Goal: Information Seeking & Learning: Learn about a topic

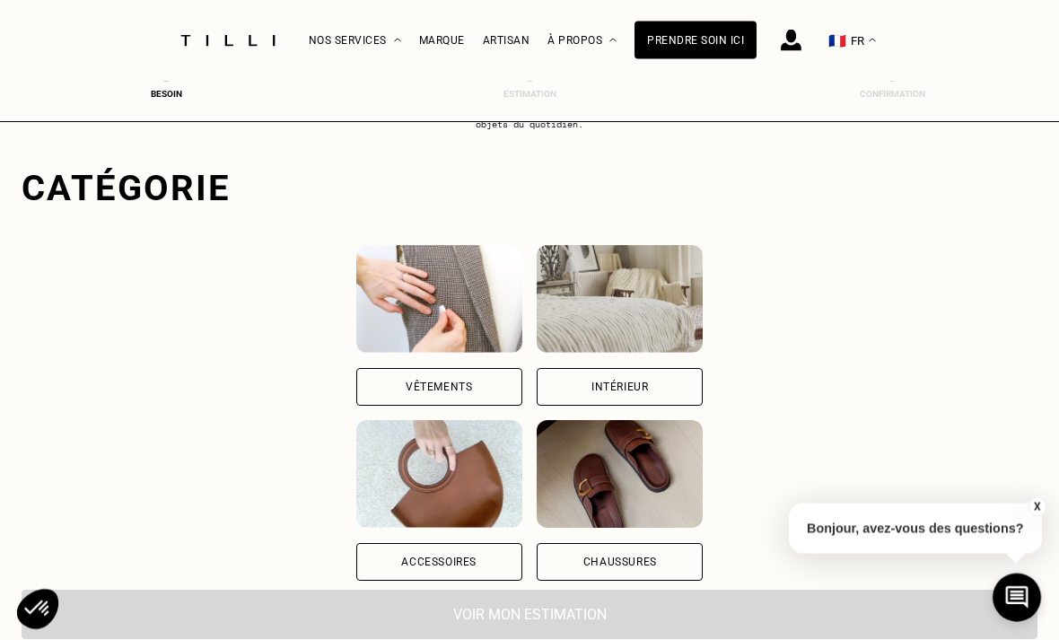
scroll to position [87, 0]
click at [356, 302] on img at bounding box center [439, 299] width 166 height 108
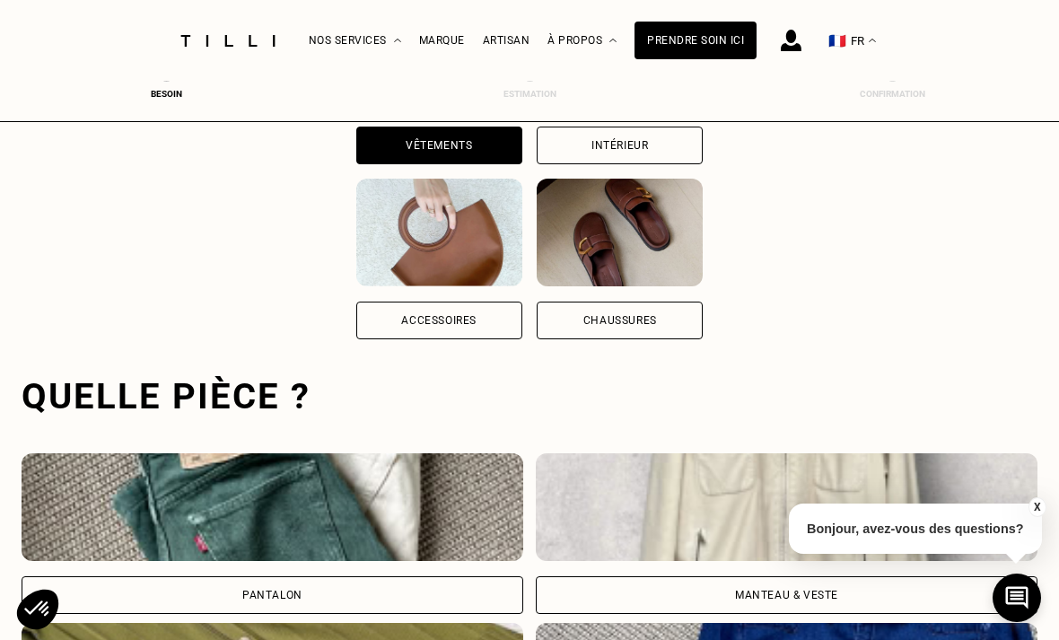
scroll to position [327, 0]
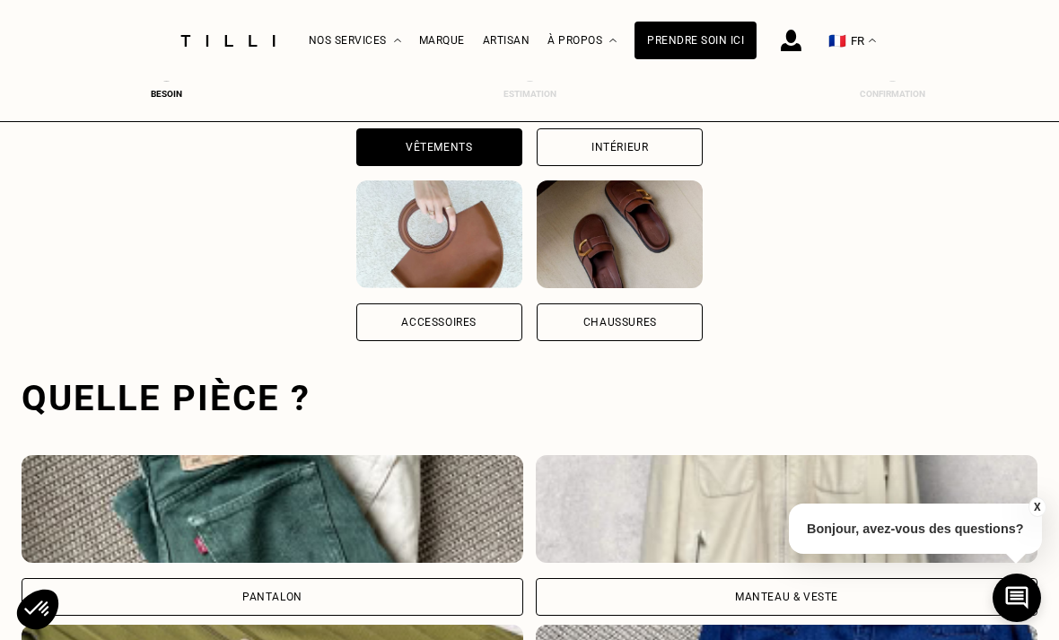
click at [490, 47] on div "Artisan" at bounding box center [507, 40] width 48 height 13
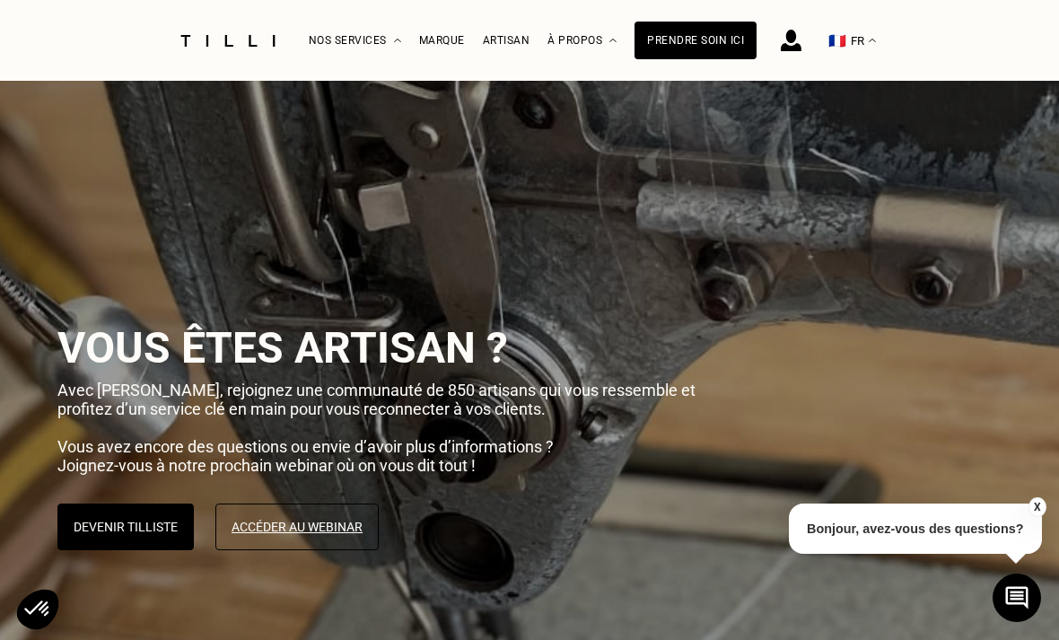
click at [416, 30] on div "La Méthode Retoucherie Maroquinerie Broderie Cordonnerie Nos prix Nos services …" at bounding box center [533, 41] width 449 height 80
click at [432, 45] on div "Marque" at bounding box center [442, 40] width 46 height 13
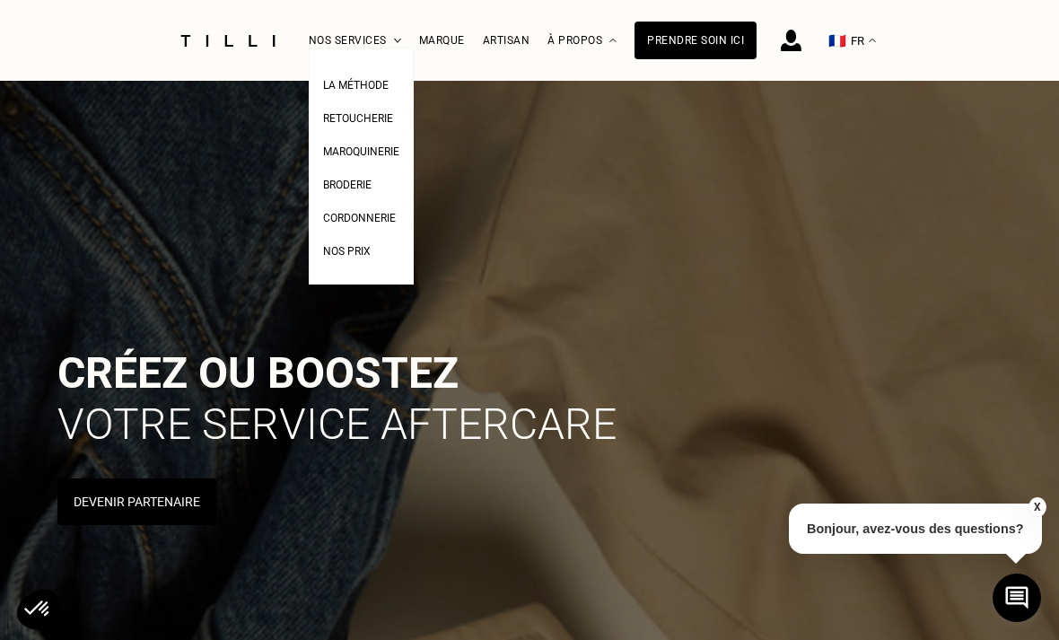
click at [359, 258] on span "Nos prix" at bounding box center [347, 251] width 48 height 13
select select "FR"
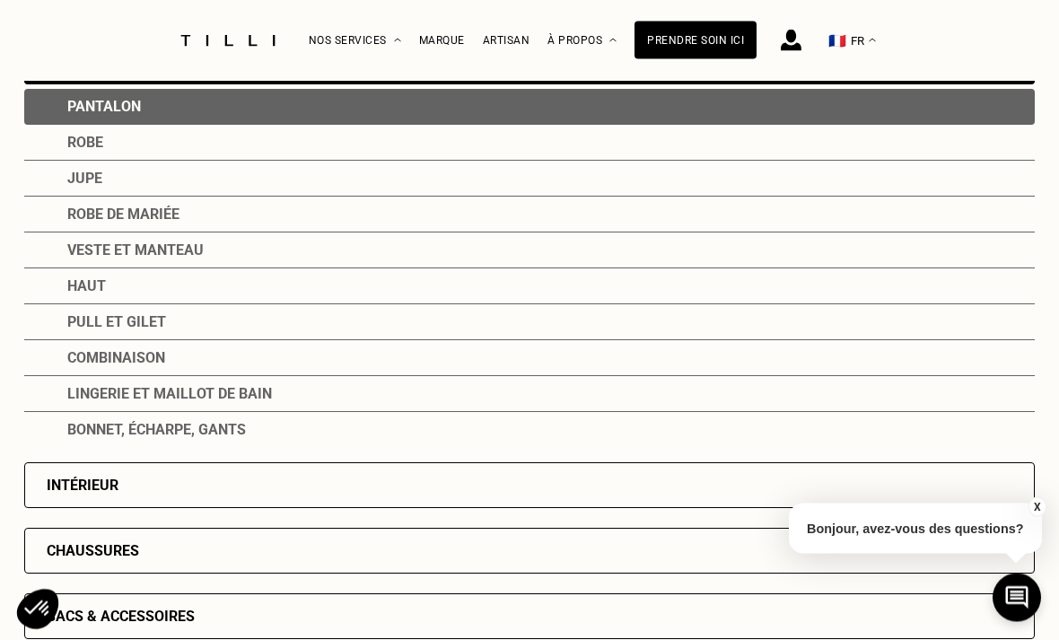
scroll to position [267, 0]
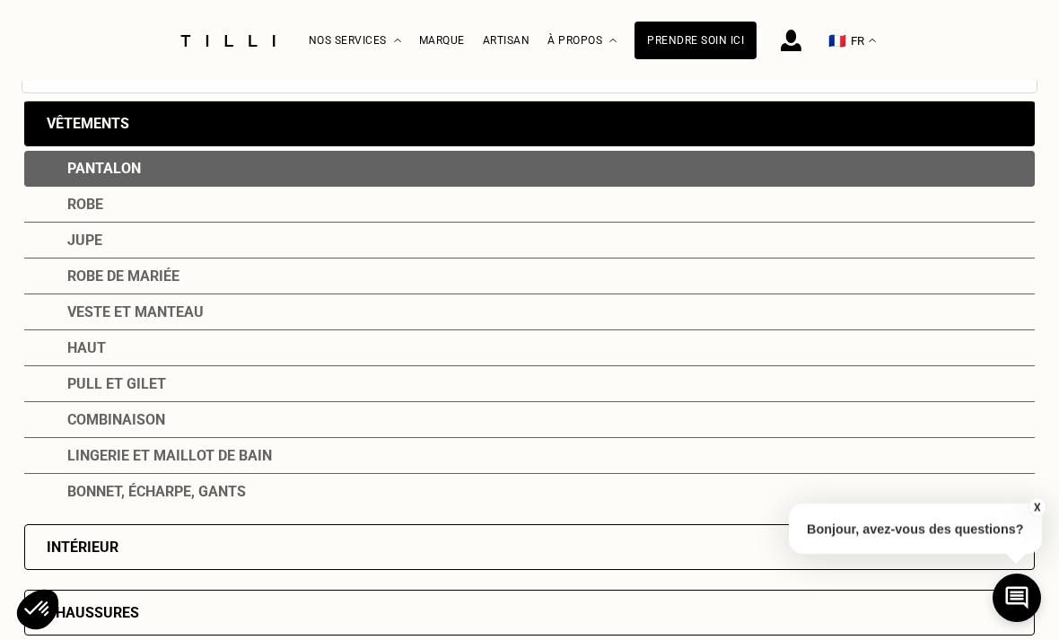
click at [31, 130] on div "Vêtements" at bounding box center [529, 124] width 1011 height 46
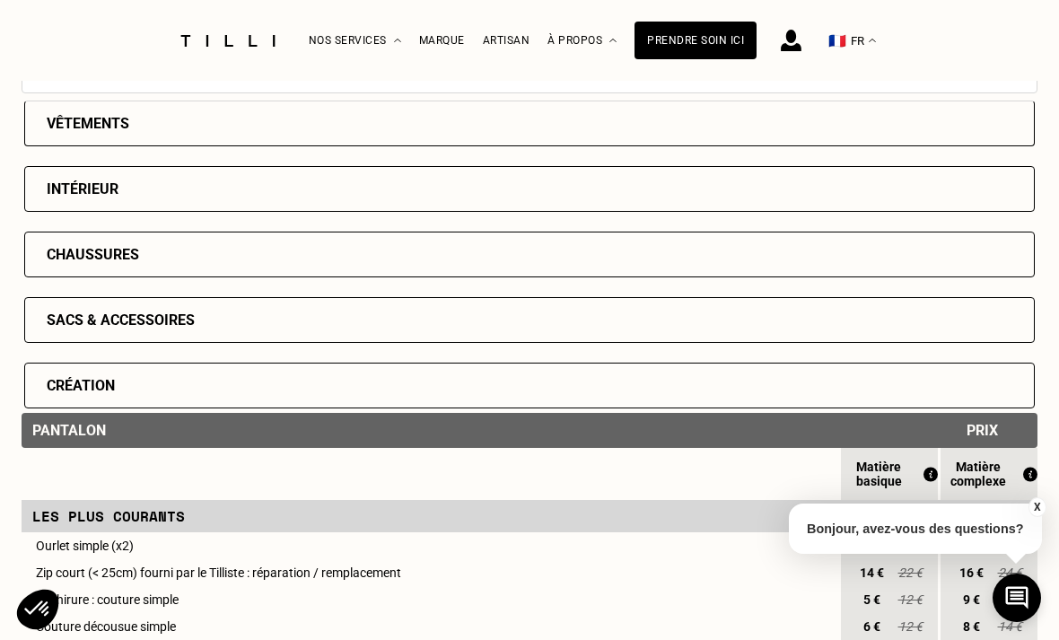
click at [57, 146] on div "Vêtements" at bounding box center [529, 124] width 1011 height 46
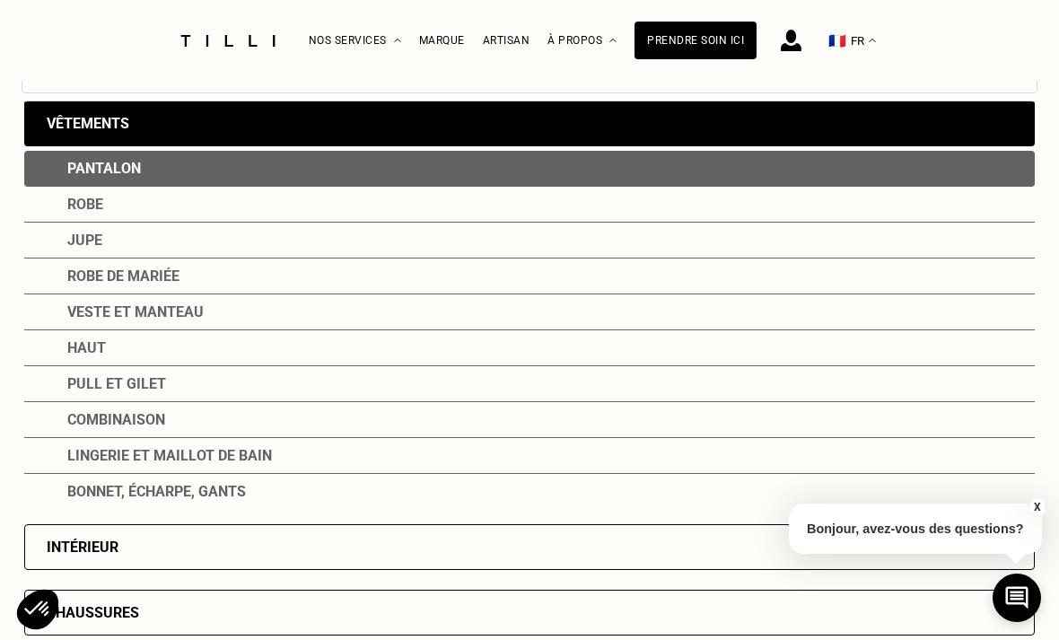
click at [61, 181] on div "Pantalon" at bounding box center [529, 169] width 1011 height 36
click at [75, 389] on div "Pull et gilet" at bounding box center [529, 384] width 1011 height 36
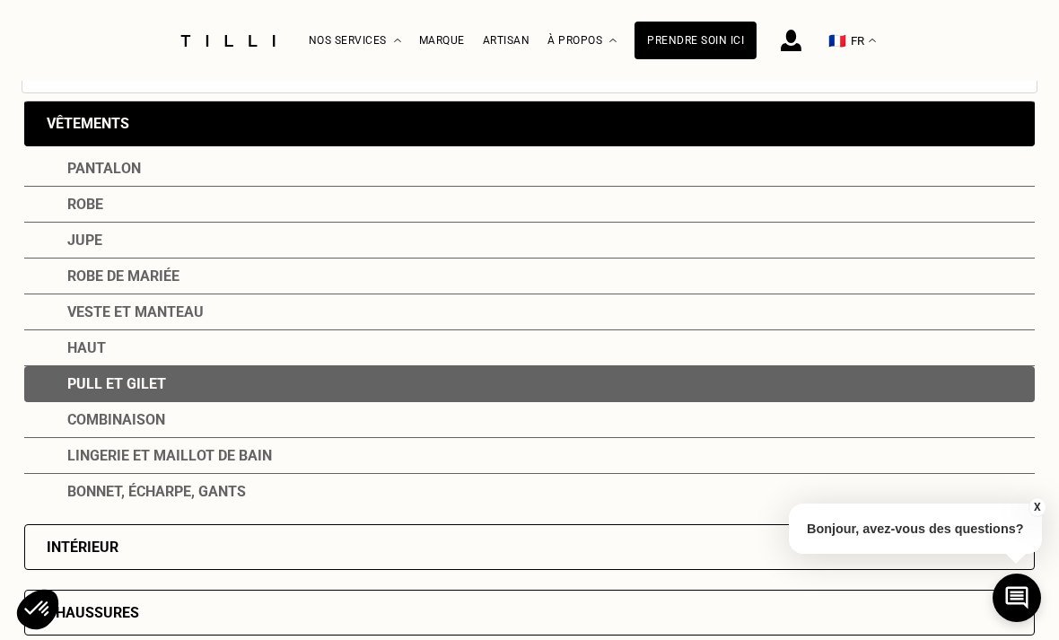
click at [77, 381] on div "Pull et gilet" at bounding box center [529, 384] width 1011 height 36
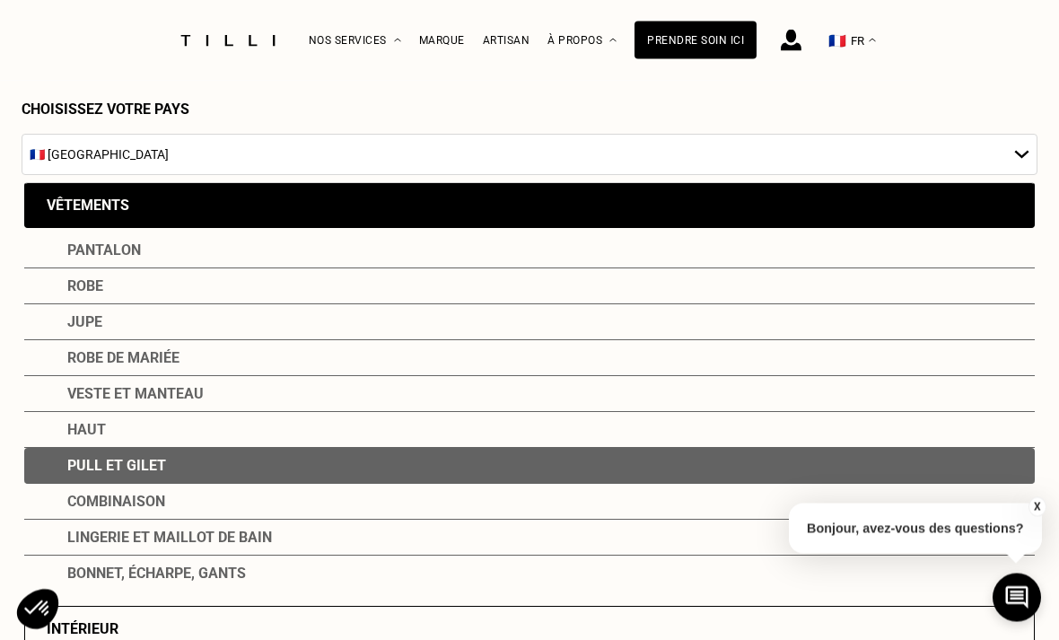
scroll to position [0, 0]
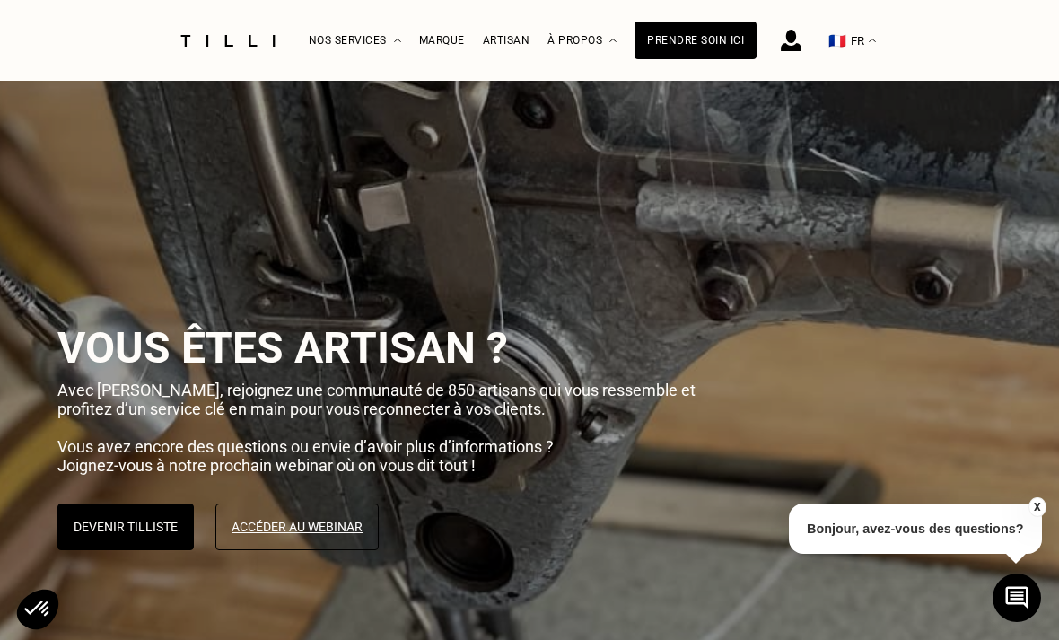
scroll to position [327, 0]
